Goal: Information Seeking & Learning: Check status

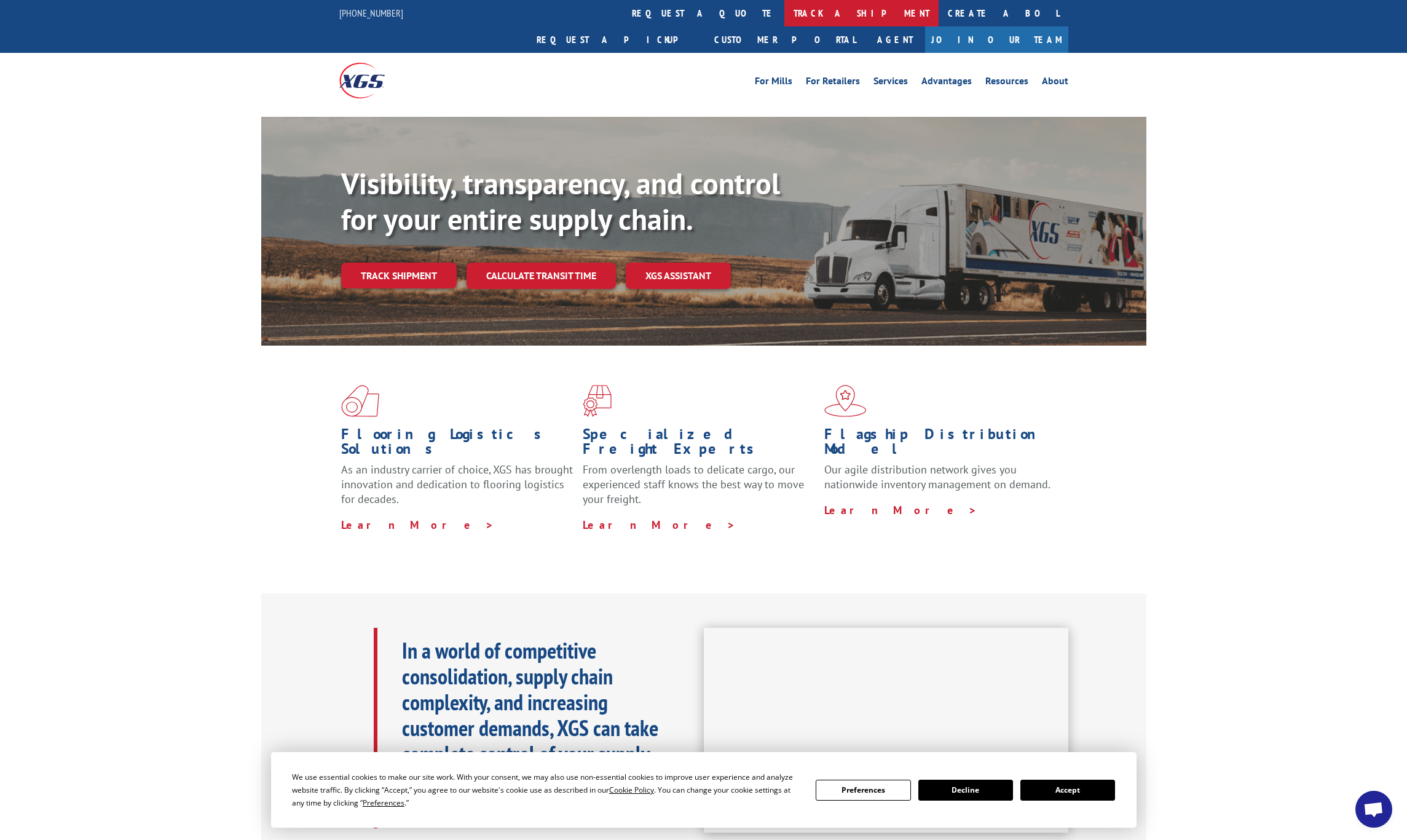
click at [785, 10] on link "track a shipment" at bounding box center [861, 13] width 155 height 26
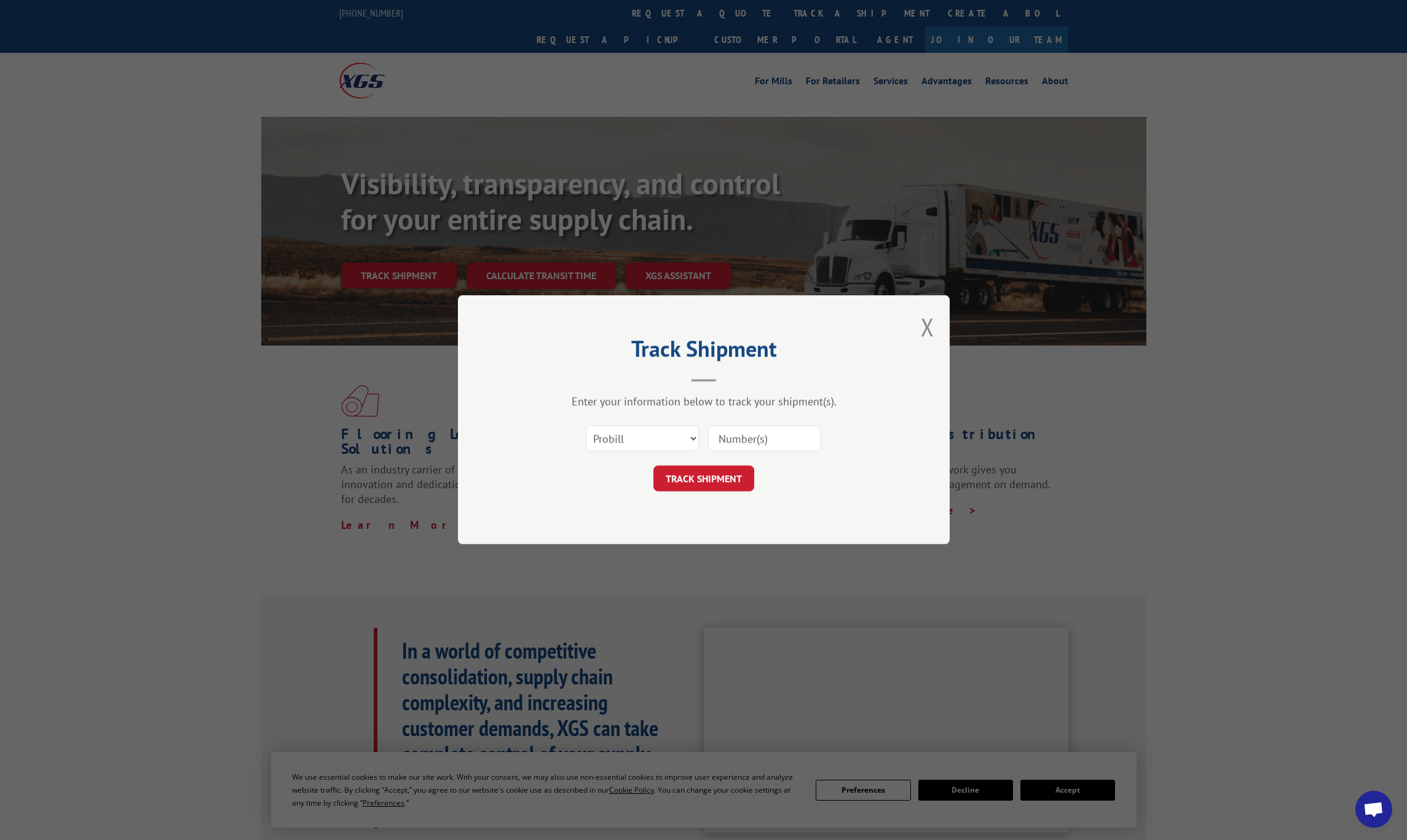
paste input "17692502"
type input "17692502"
click at [699, 473] on button "TRACK SHIPMENT" at bounding box center [704, 479] width 101 height 26
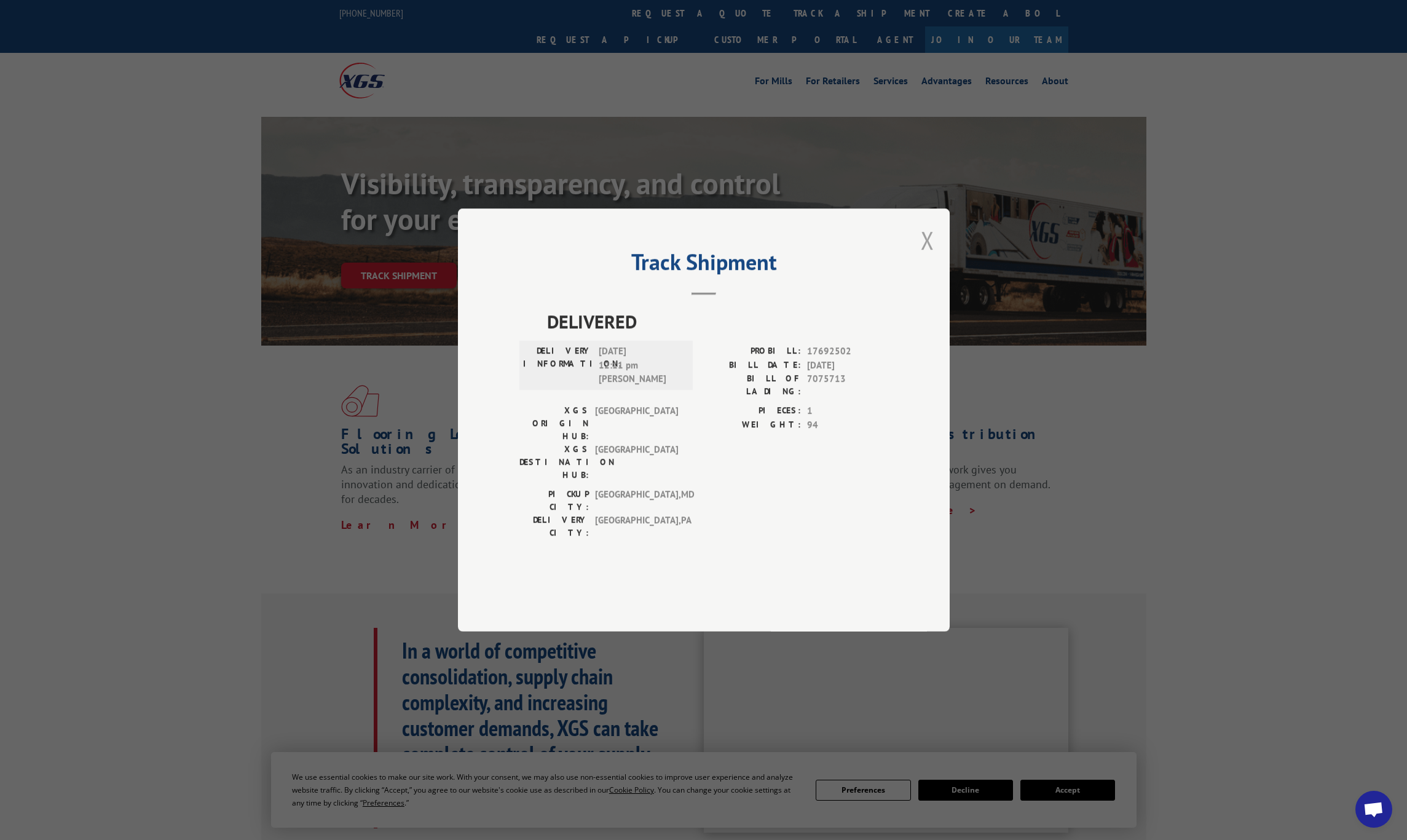
click at [930, 257] on button "Close modal" at bounding box center [927, 240] width 13 height 33
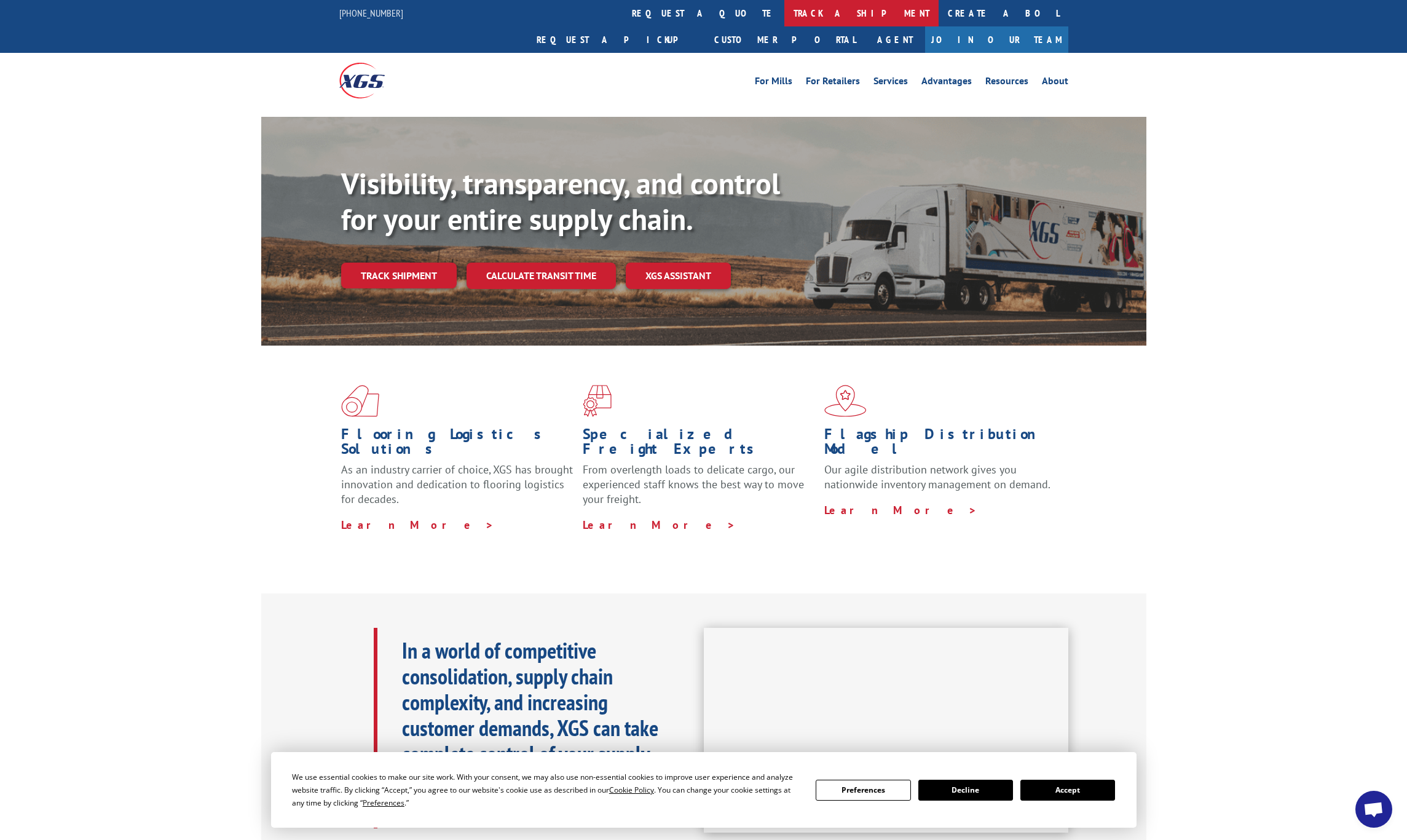
click at [785, 15] on link "track a shipment" at bounding box center [861, 13] width 155 height 26
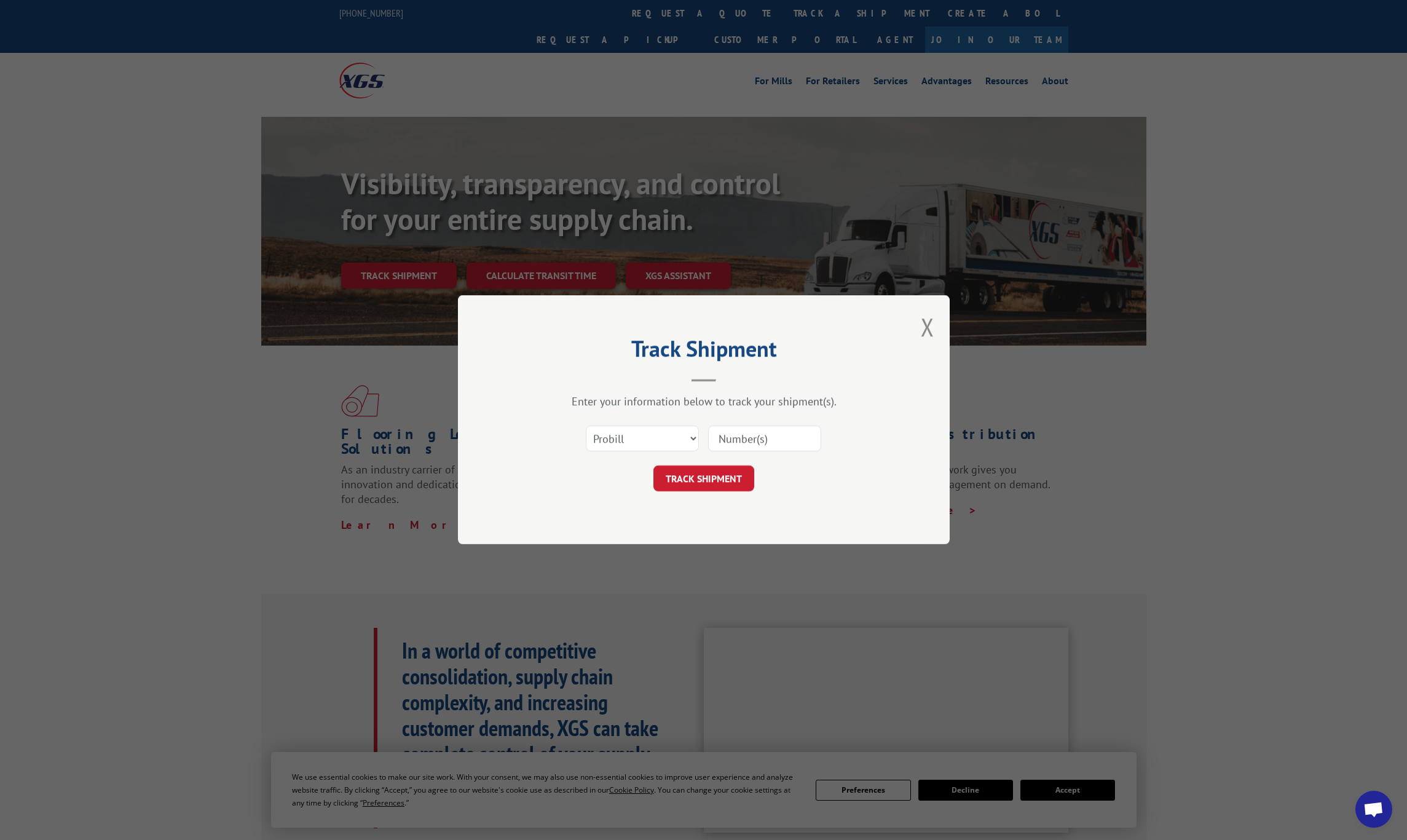
click at [740, 438] on input at bounding box center [764, 439] width 113 height 26
paste input "14557959"
type input "14557959"
click at [704, 477] on button "TRACK SHIPMENT" at bounding box center [704, 479] width 101 height 26
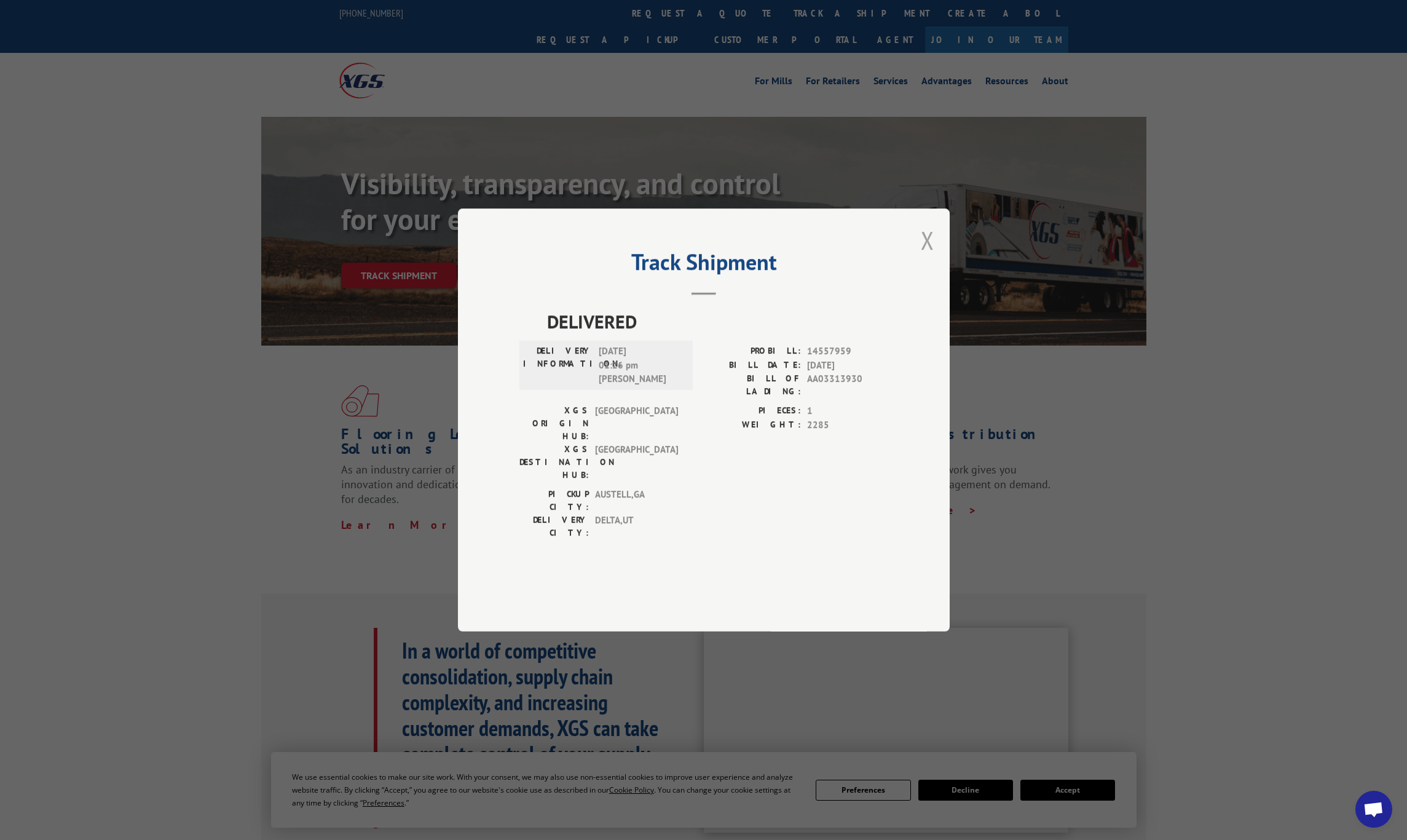
click at [924, 257] on button "Close modal" at bounding box center [927, 240] width 13 height 33
